Goal: Transaction & Acquisition: Purchase product/service

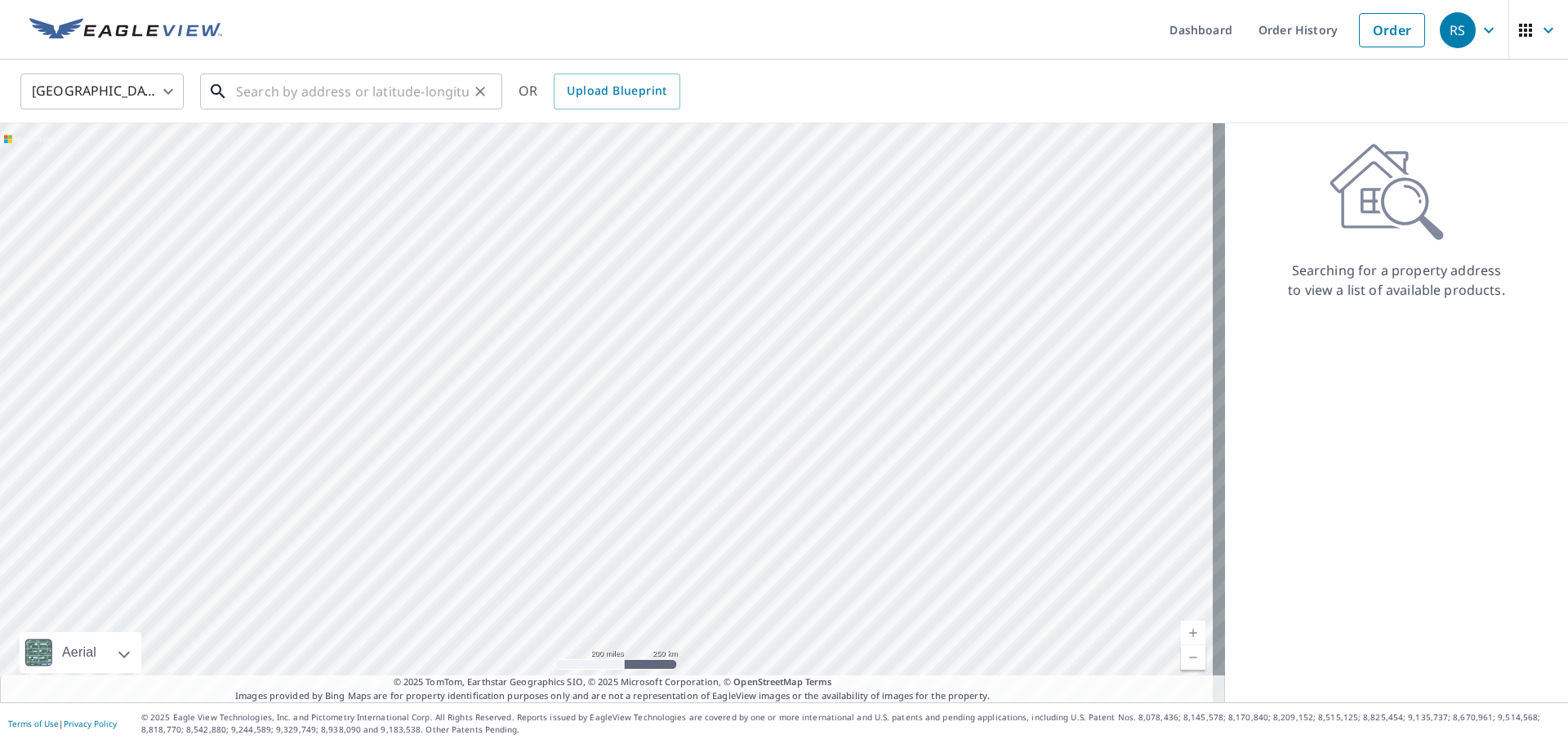
click at [257, 91] on input "text" at bounding box center [352, 91] width 233 height 45
type input "5"
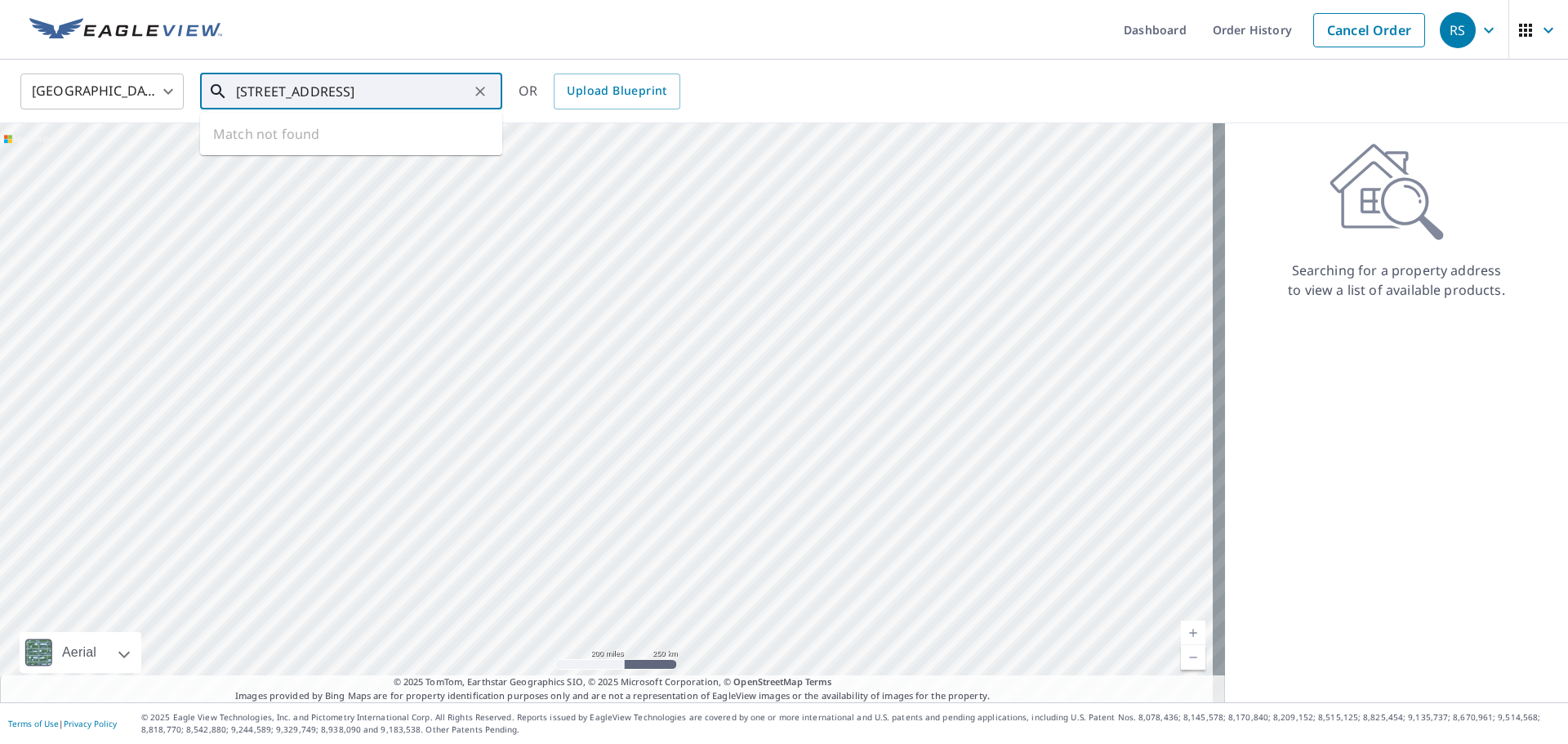
type input "[STREET_ADDRESS]"
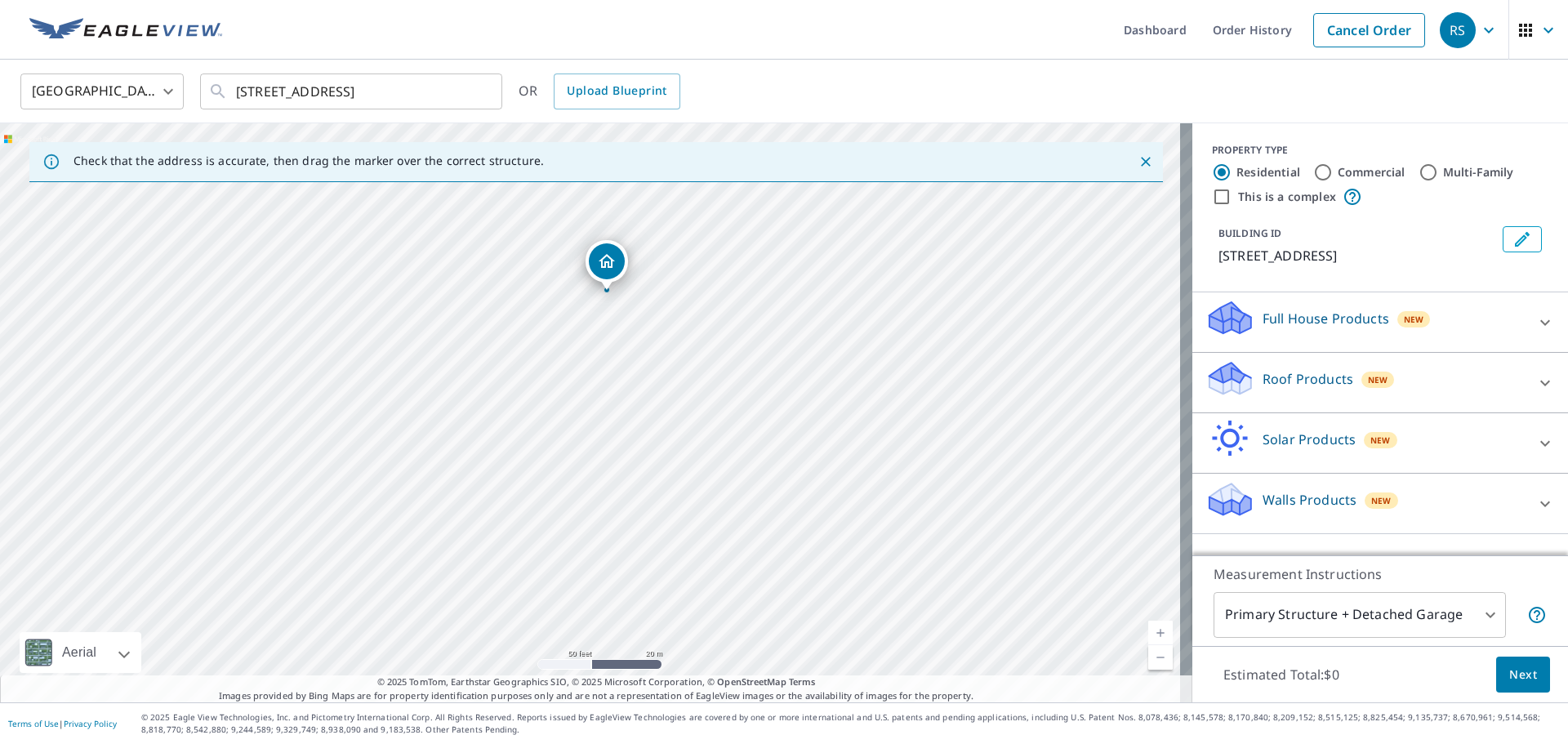
drag, startPoint x: 463, startPoint y: 316, endPoint x: 603, endPoint y: 256, distance: 152.3
click at [1211, 381] on icon at bounding box center [1230, 372] width 42 height 20
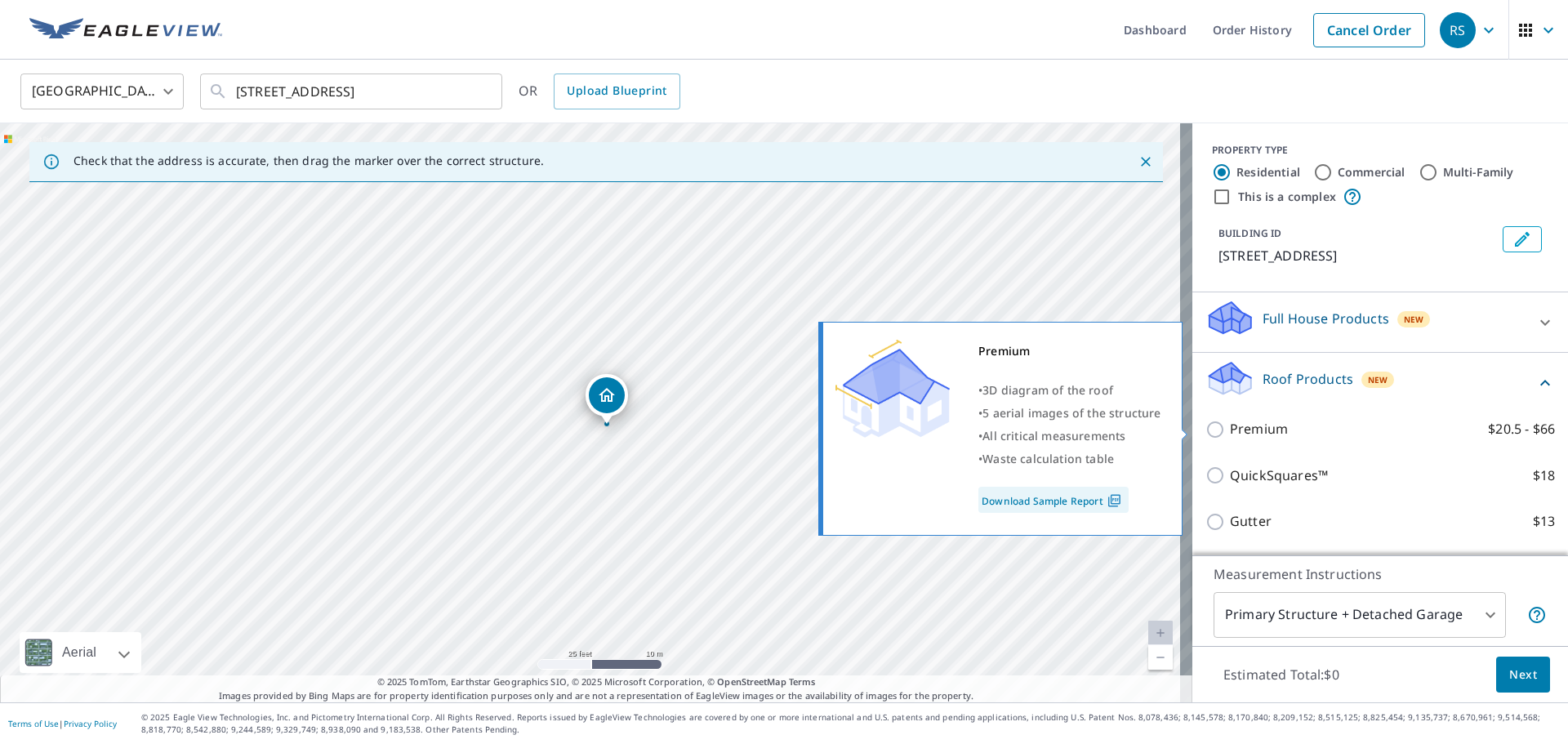
click at [1206, 422] on input "Premium $20.5 - $66" at bounding box center [1218, 429] width 24 height 19
checkbox input "true"
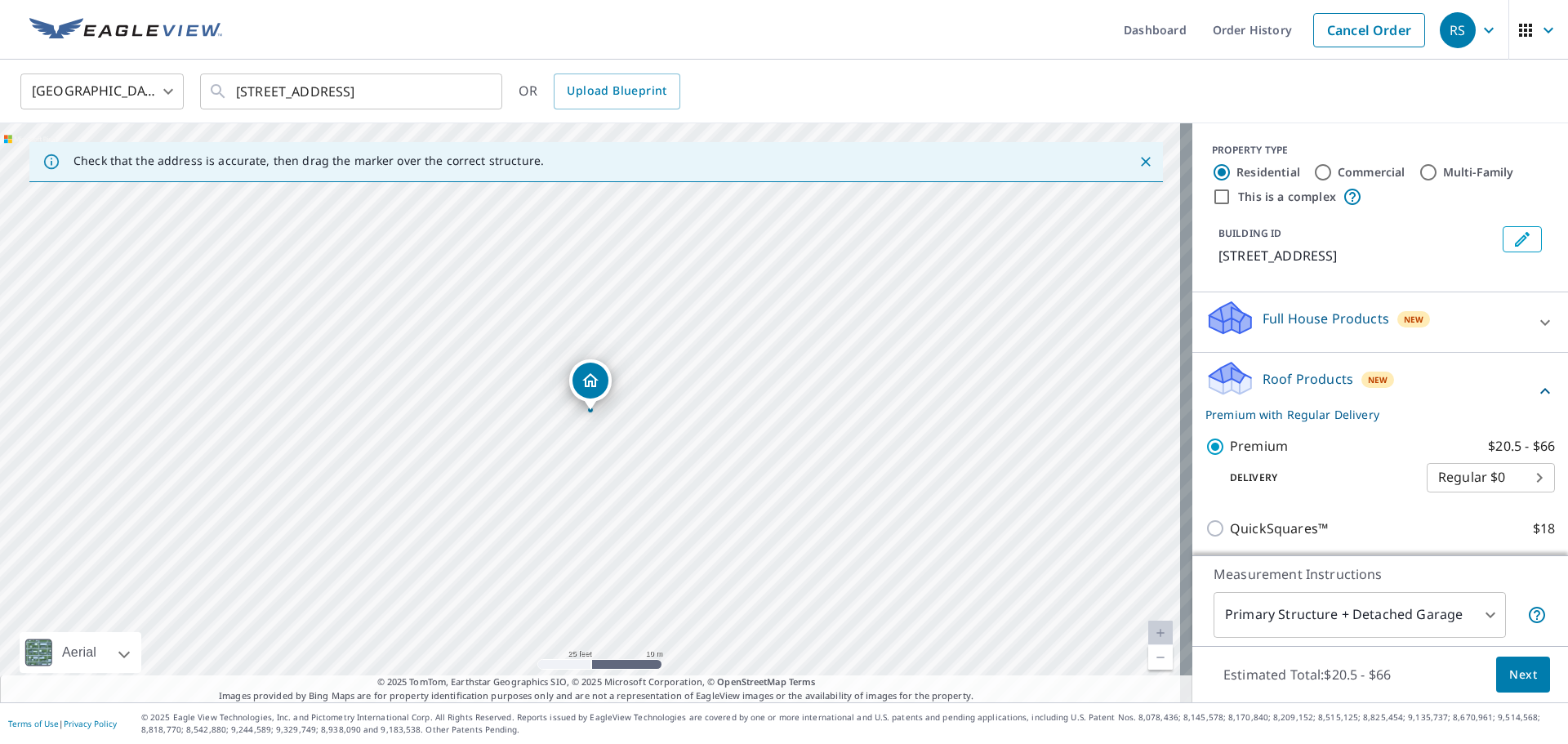
click at [1479, 617] on body "RS RS Dashboard Order History Cancel Order RS [GEOGRAPHIC_DATA] [GEOGRAPHIC_DAT…" at bounding box center [784, 372] width 1568 height 744
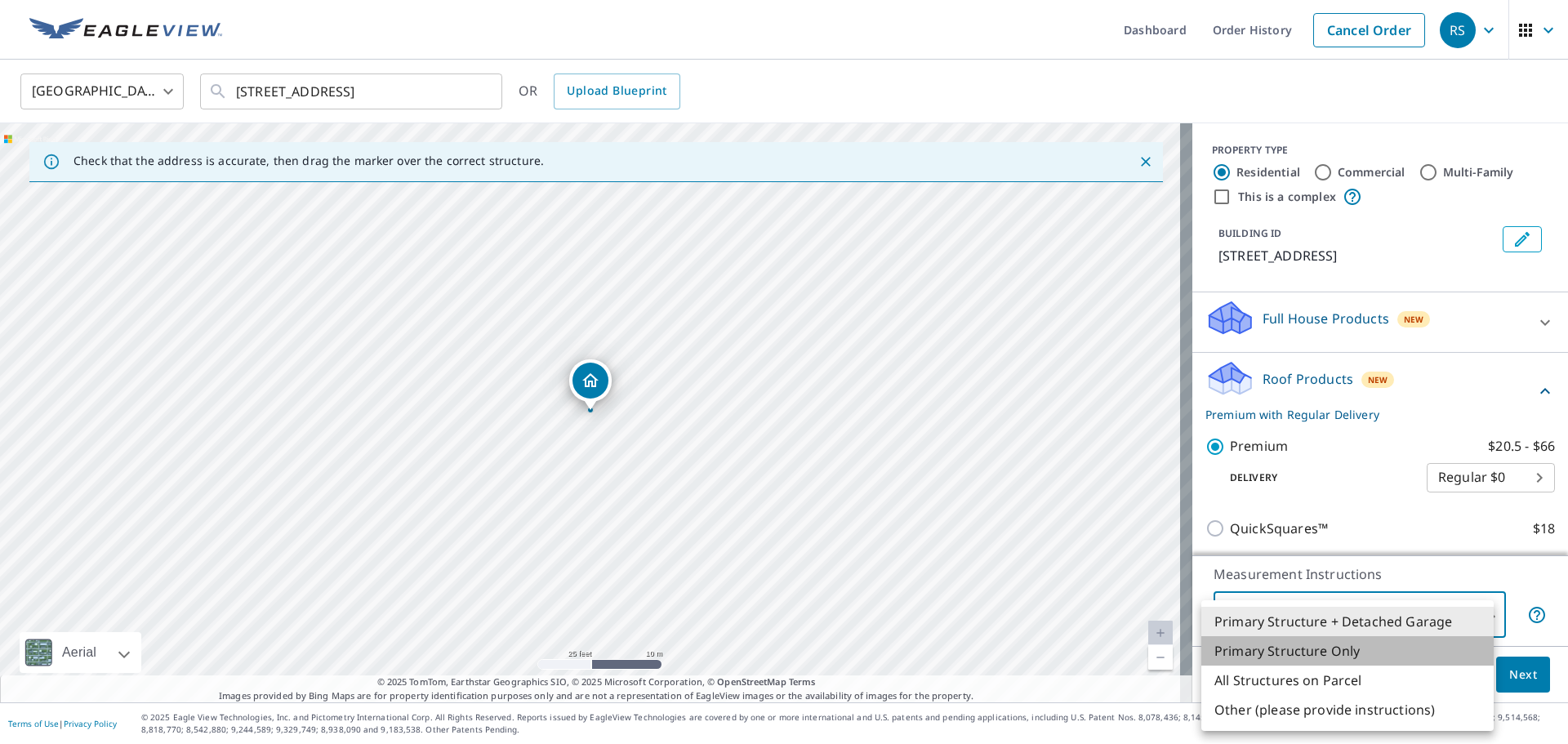
click at [1355, 647] on li "Primary Structure Only" at bounding box center [1348, 650] width 293 height 29
type input "2"
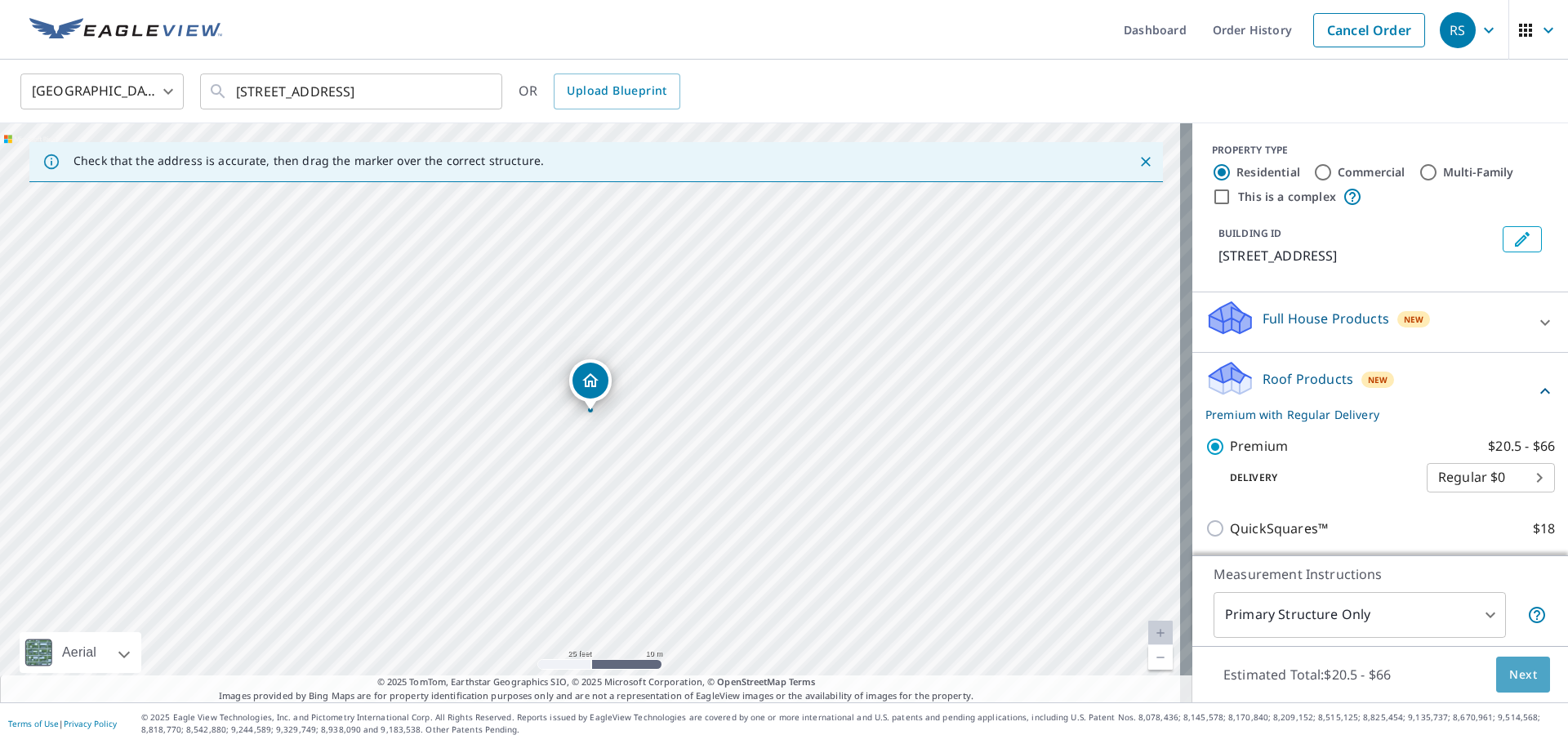
click at [1513, 673] on span "Next" at bounding box center [1524, 675] width 28 height 20
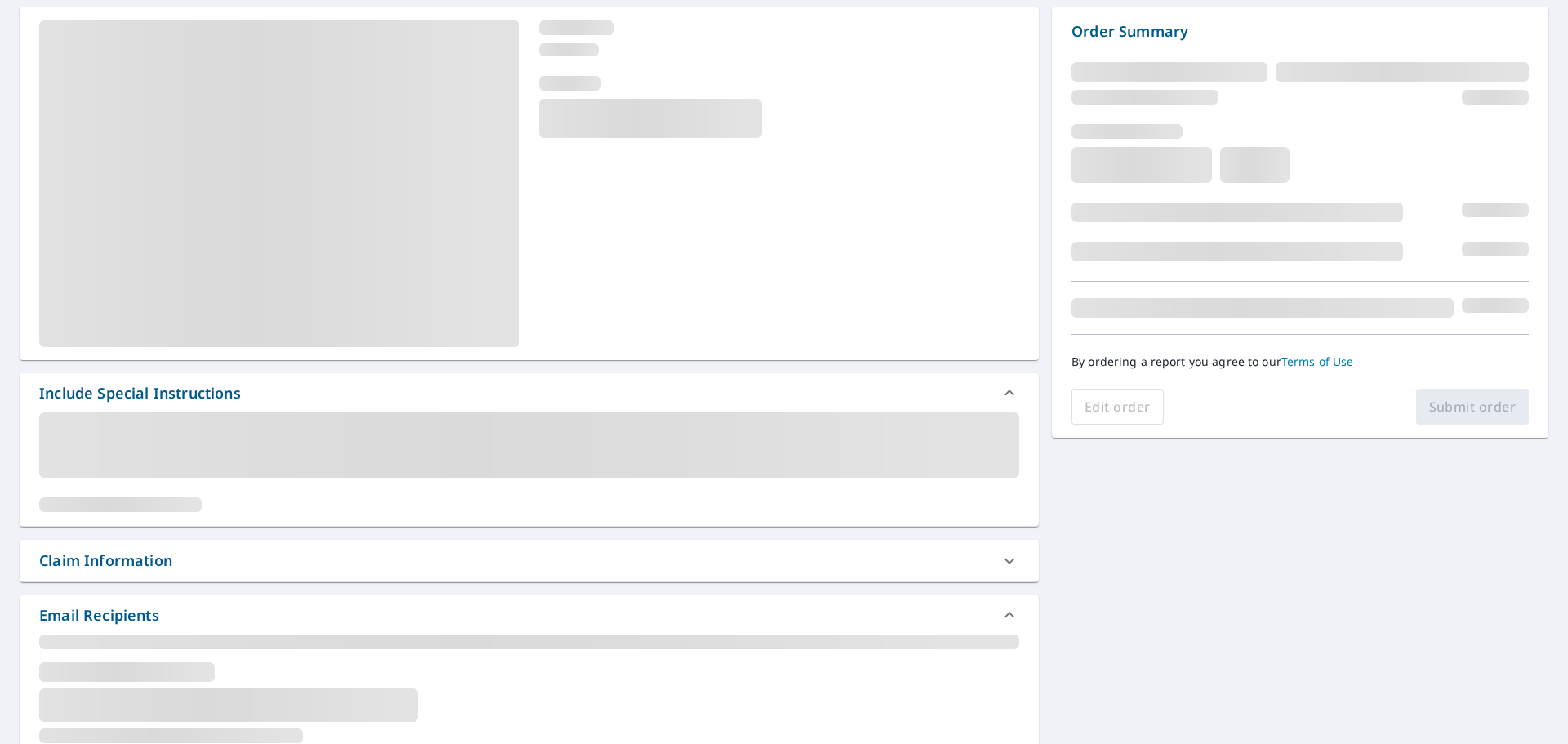
scroll to position [163, 0]
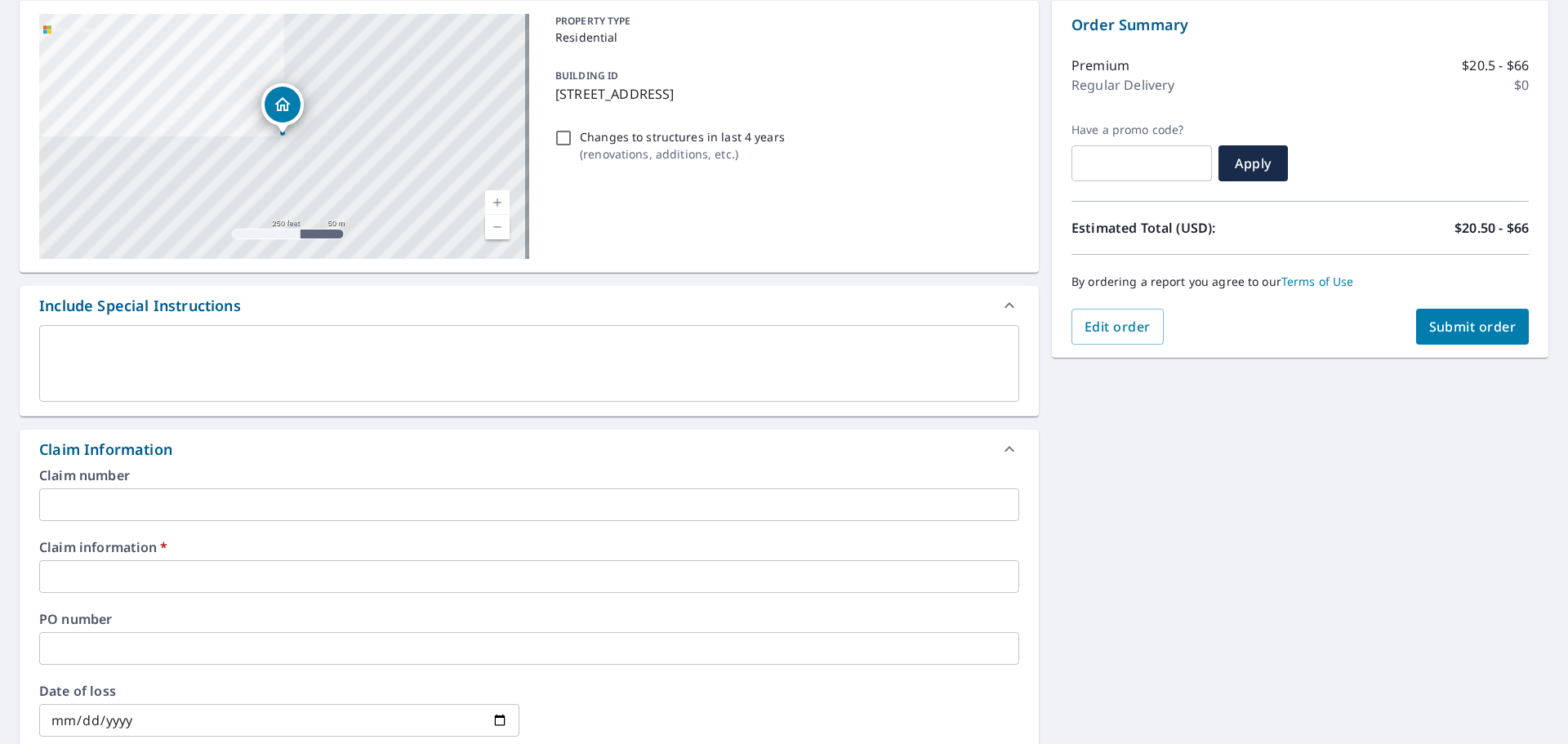
click at [343, 504] on input "text" at bounding box center [529, 505] width 980 height 33
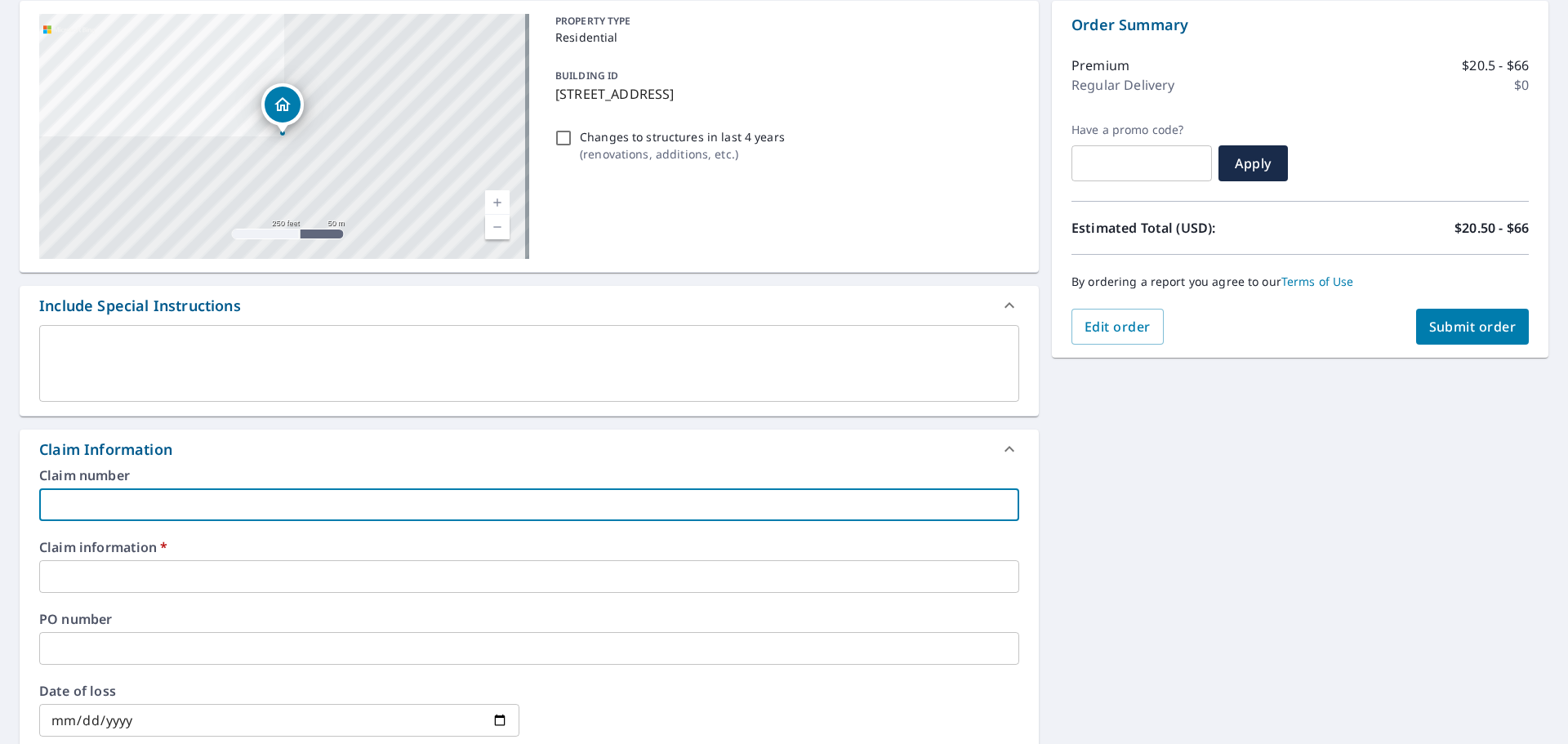
type input "681791"
checkbox input "true"
click at [174, 588] on input "text" at bounding box center [529, 576] width 980 height 33
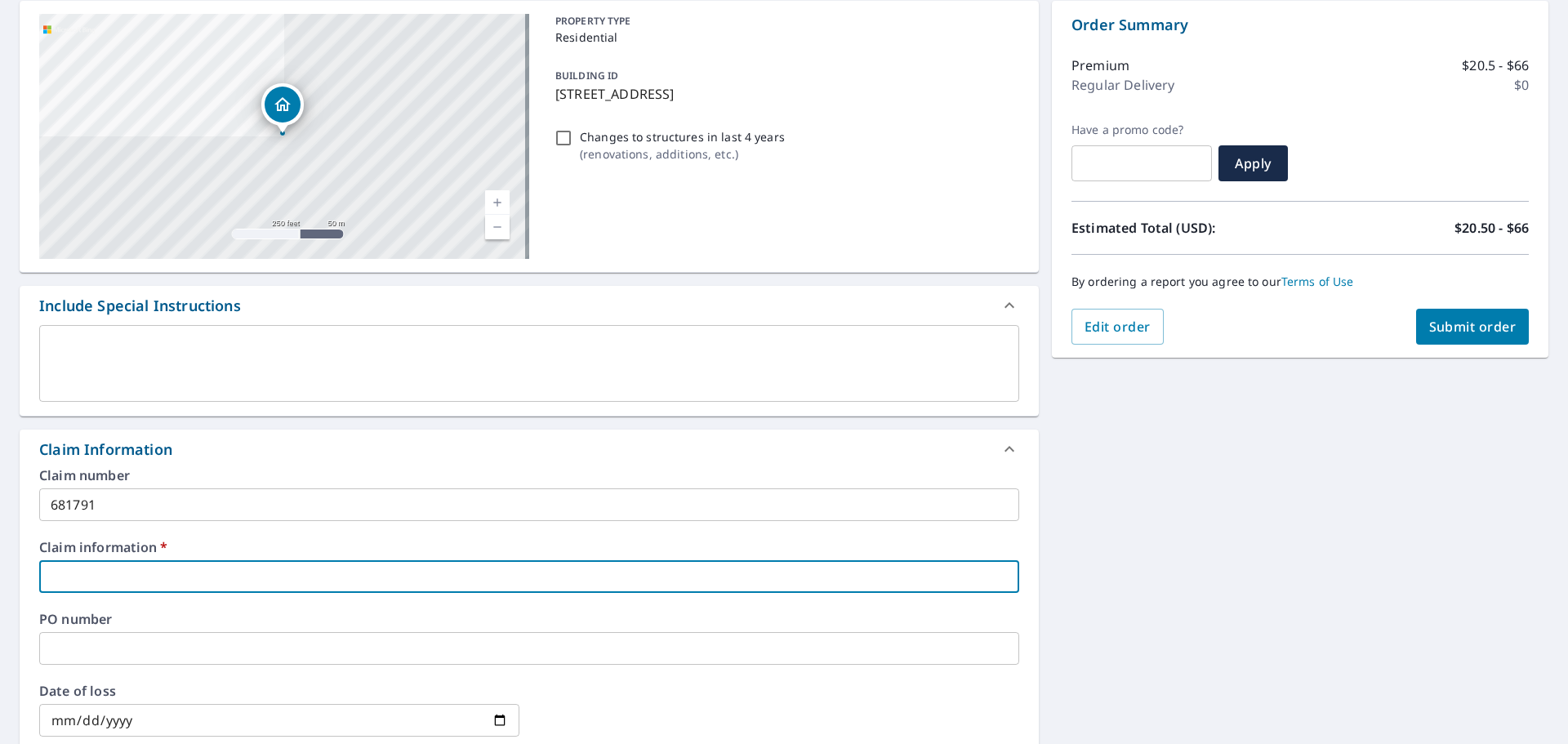
type input "681791"
checkbox input "true"
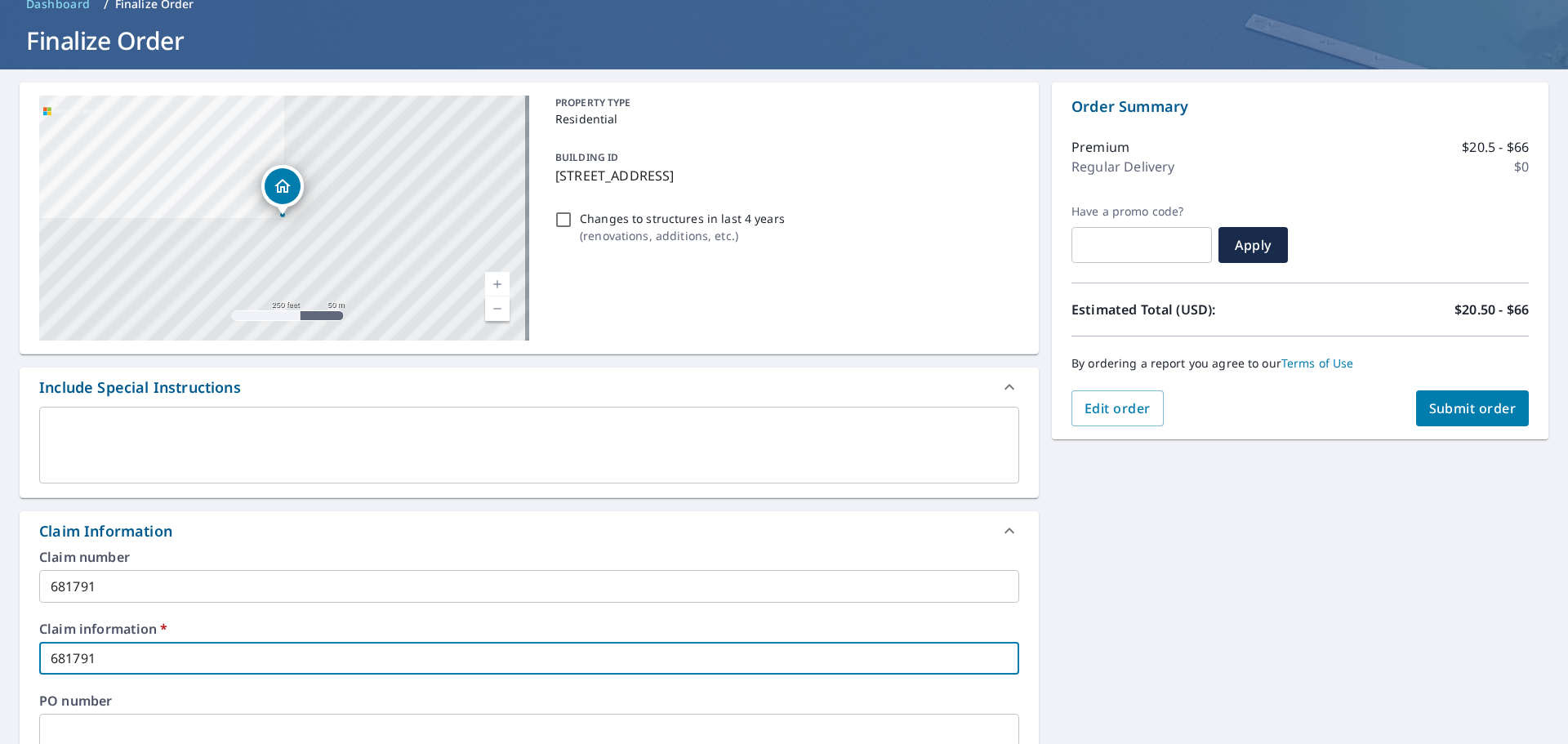
scroll to position [0, 0]
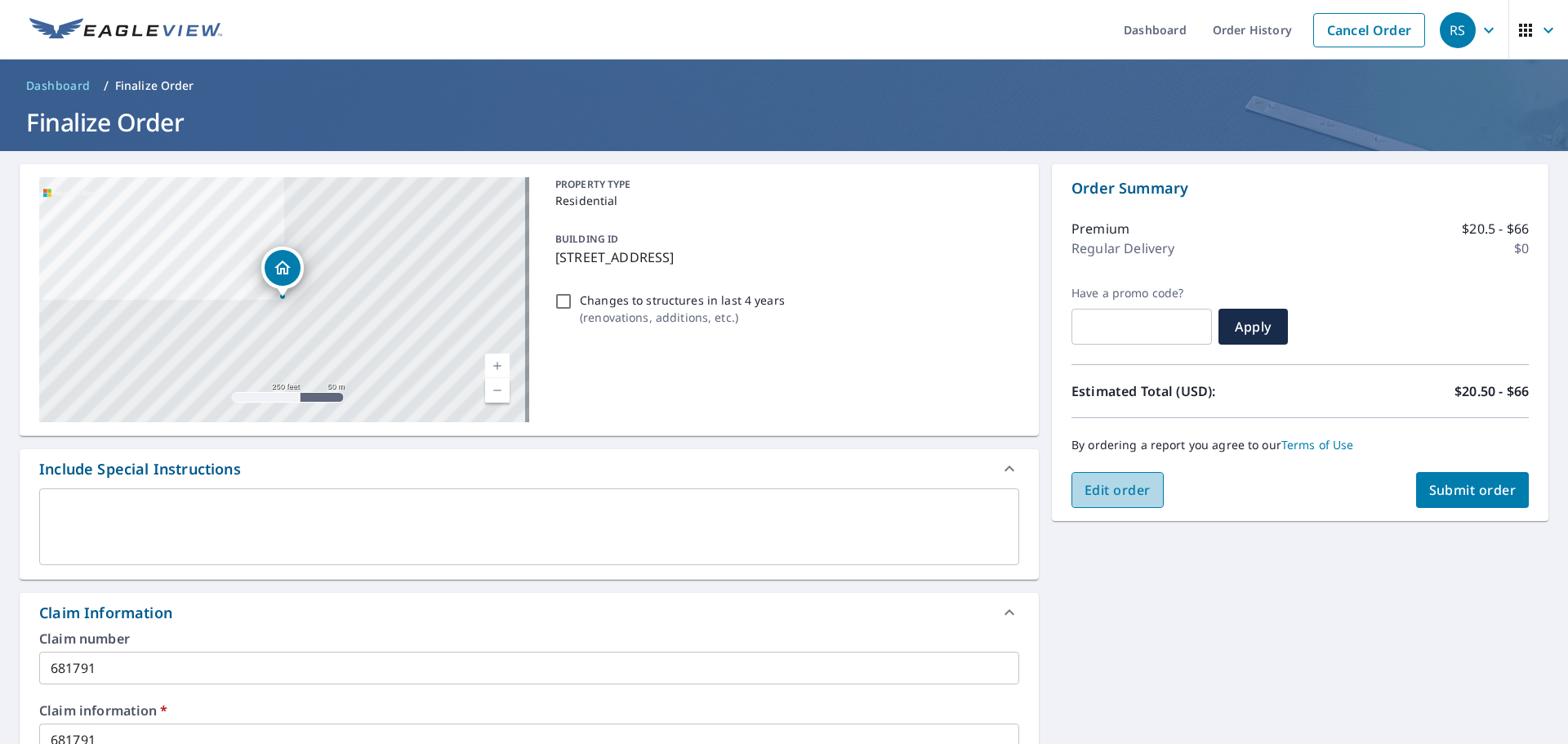
click at [1112, 507] on button "Edit order" at bounding box center [1118, 489] width 93 height 36
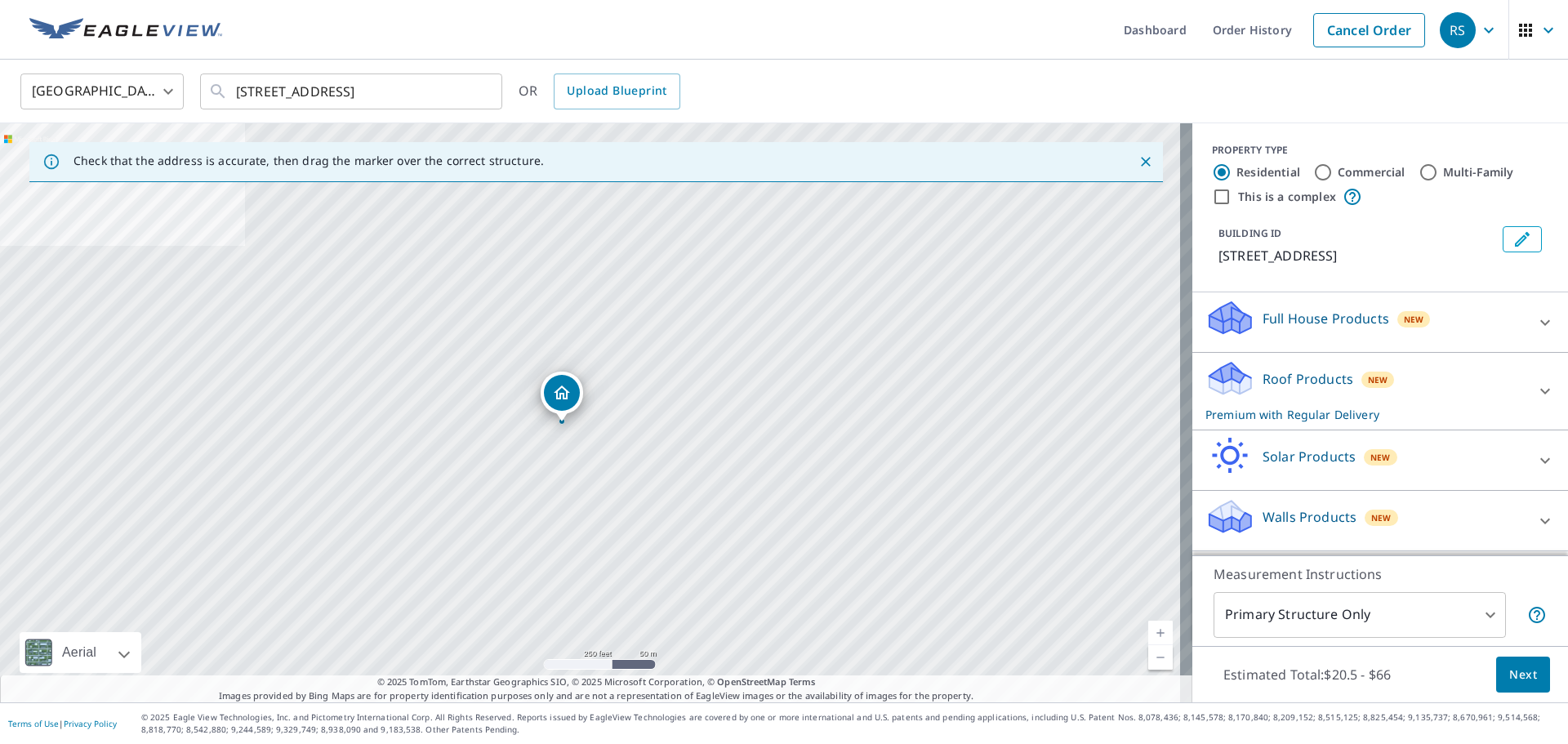
drag, startPoint x: 592, startPoint y: 391, endPoint x: 563, endPoint y: 402, distance: 31.0
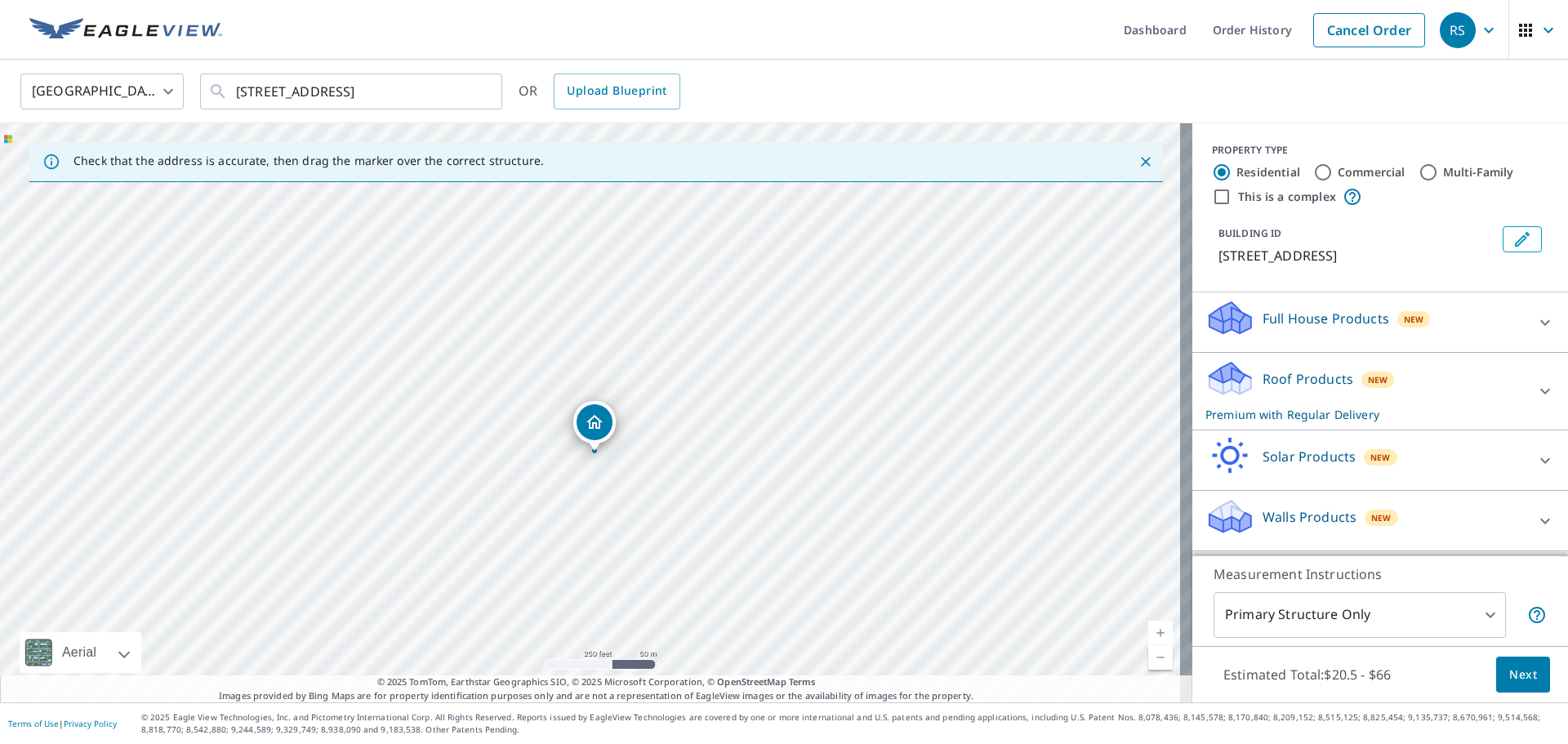
drag, startPoint x: 598, startPoint y: 388, endPoint x: 602, endPoint y: 428, distance: 40.2
drag, startPoint x: 590, startPoint y: 394, endPoint x: 614, endPoint y: 283, distance: 113.6
drag, startPoint x: 590, startPoint y: 378, endPoint x: 573, endPoint y: 434, distance: 58.5
drag, startPoint x: 592, startPoint y: 378, endPoint x: 582, endPoint y: 475, distance: 97.5
drag, startPoint x: 592, startPoint y: 377, endPoint x: 594, endPoint y: 332, distance: 45.0
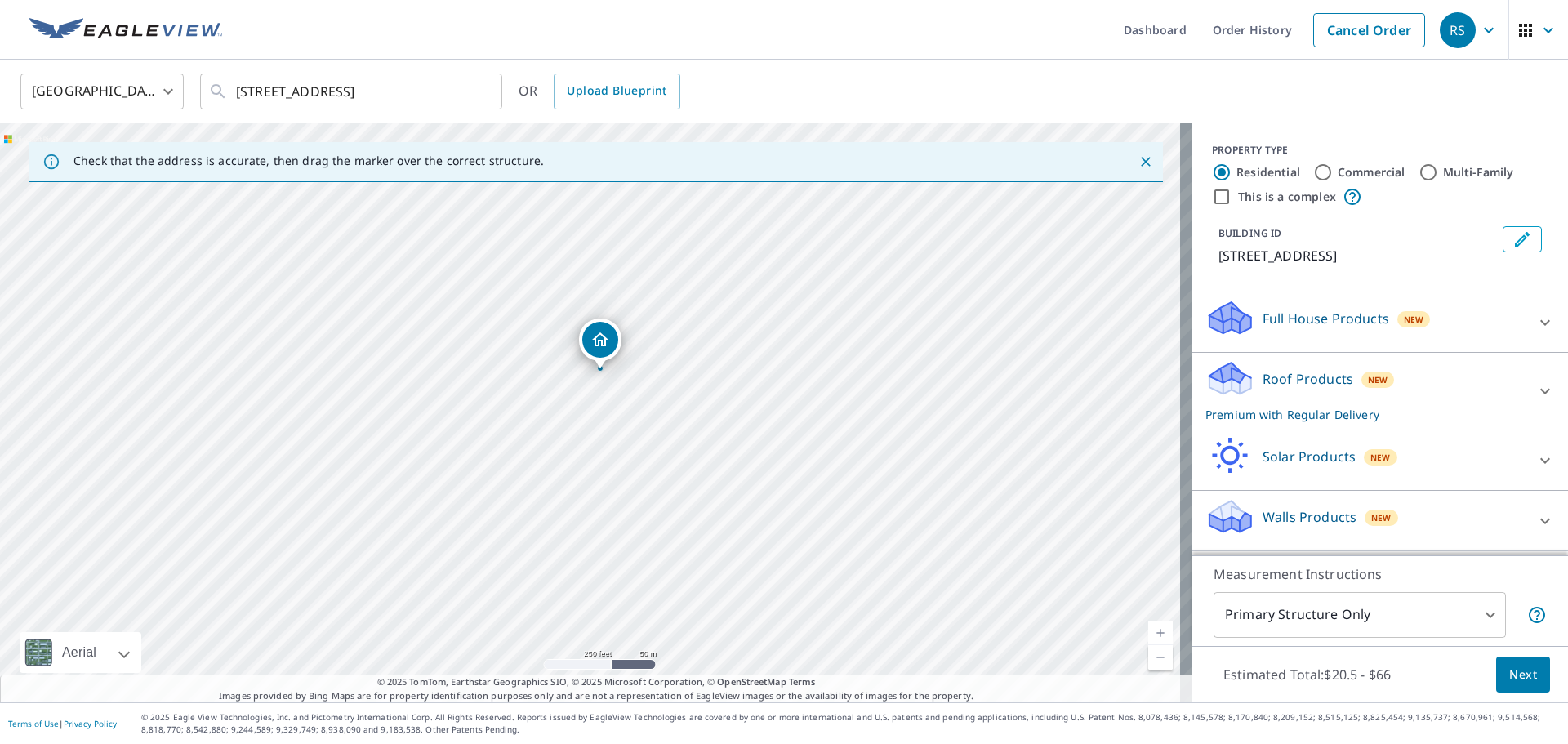
drag, startPoint x: 589, startPoint y: 390, endPoint x: 599, endPoint y: 347, distance: 44.1
click at [479, 92] on icon "Clear" at bounding box center [480, 91] width 16 height 16
click at [367, 90] on input "[STREET_ADDRESS]" at bounding box center [352, 91] width 233 height 45
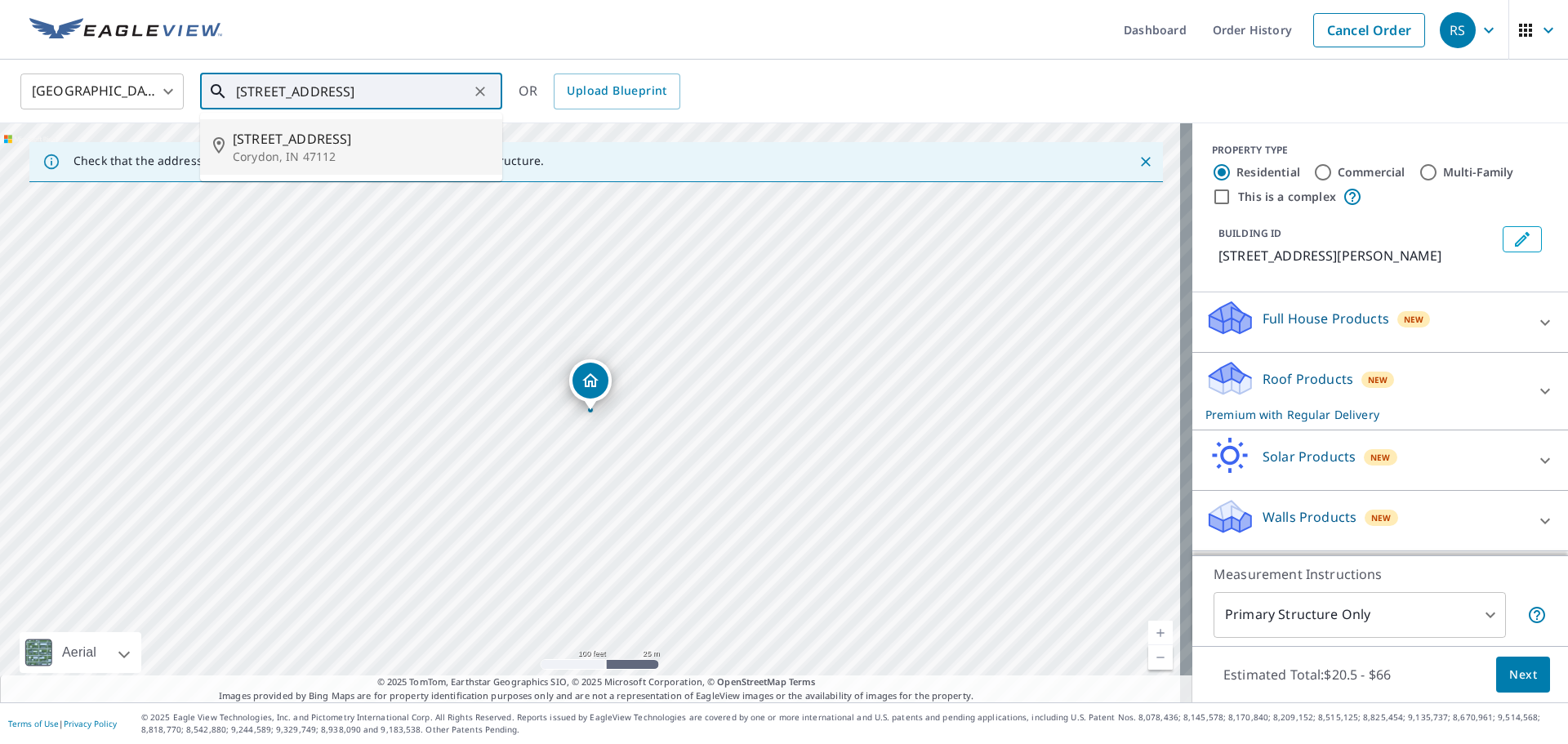
click at [266, 150] on p "Corydon, IN 47112" at bounding box center [361, 156] width 257 height 16
type input "[STREET_ADDRESS]"
